Goal: Information Seeking & Learning: Learn about a topic

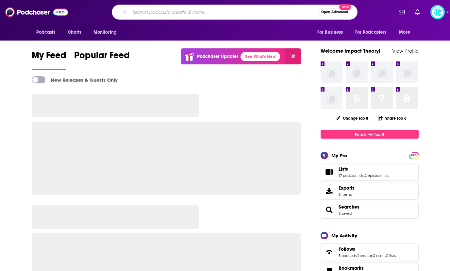
click at [255, 12] on input "Search podcasts, credits, & more..." at bounding box center [224, 12] width 189 height 10
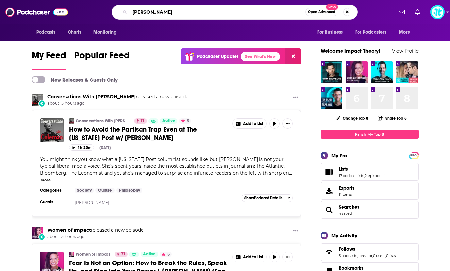
type input "[PERSON_NAME]"
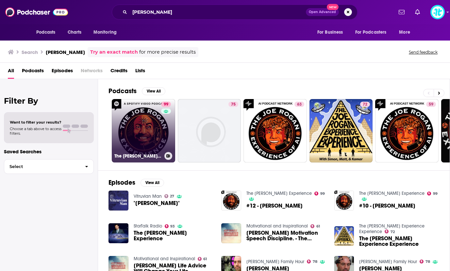
click at [160, 129] on link "99 The [PERSON_NAME] Experience" at bounding box center [143, 130] width 63 height 63
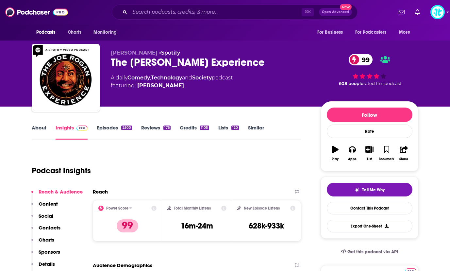
click at [113, 129] on link "Episodes 2500" at bounding box center [114, 131] width 35 height 15
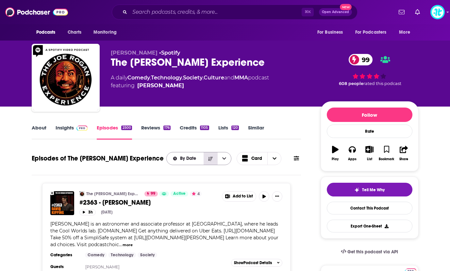
click at [212, 159] on icon "Sort Direction" at bounding box center [210, 159] width 5 height 5
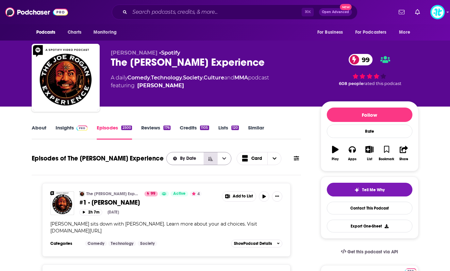
click at [212, 159] on icon "Sort Direction" at bounding box center [210, 159] width 5 height 5
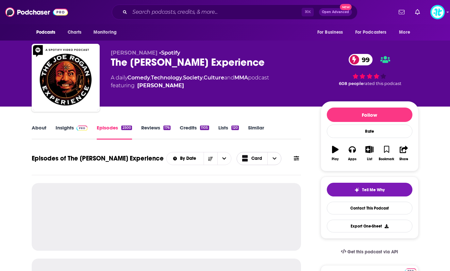
click at [272, 160] on icon "Choose View" at bounding box center [274, 158] width 4 height 5
click at [264, 183] on span "Table" at bounding box center [263, 182] width 26 height 4
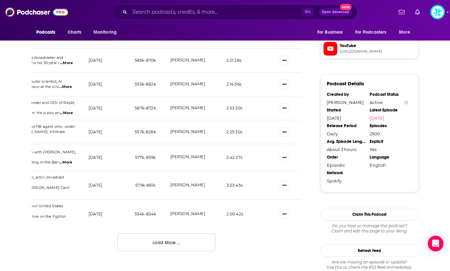
scroll to position [612, 0]
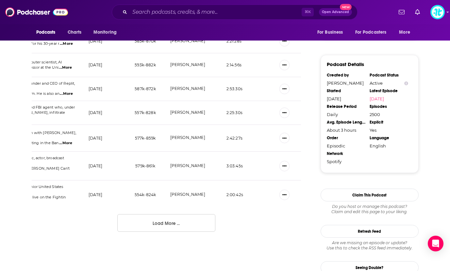
click at [164, 214] on button "Load More ..." at bounding box center [166, 223] width 98 height 18
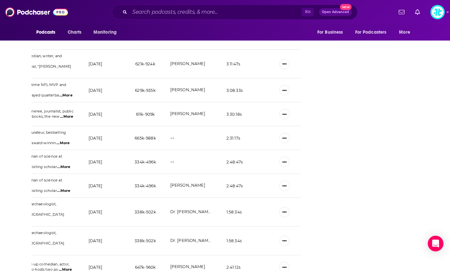
scroll to position [1153, 0]
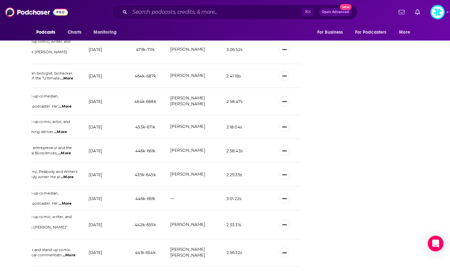
scroll to position [1756, 0]
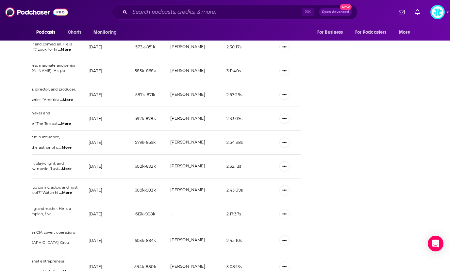
scroll to position [2354, 0]
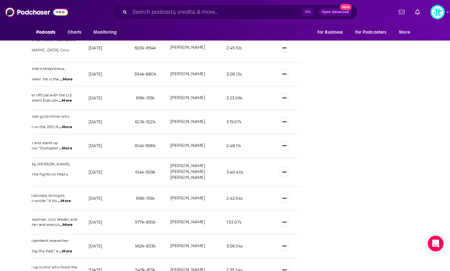
scroll to position [2536, 0]
